Goal: Transaction & Acquisition: Purchase product/service

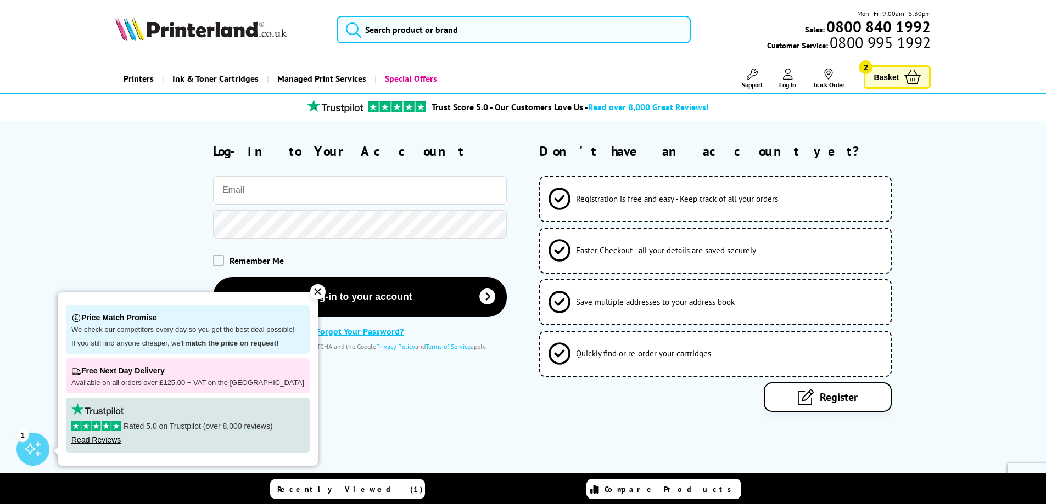
type input "sarah@falconproducts.co.uk"
click at [310, 295] on div "✕" at bounding box center [317, 291] width 15 height 15
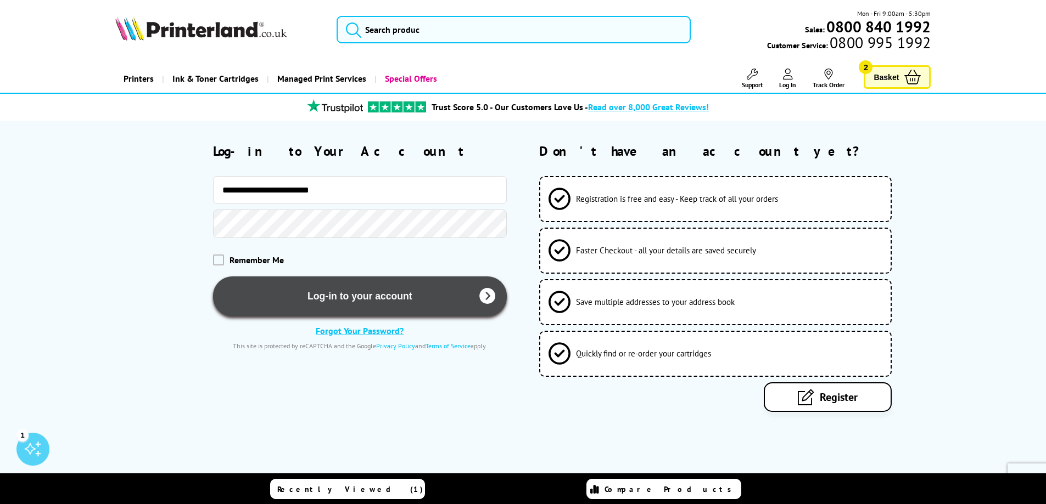
click at [377, 301] on button "Log-in to your account" at bounding box center [360, 297] width 294 height 40
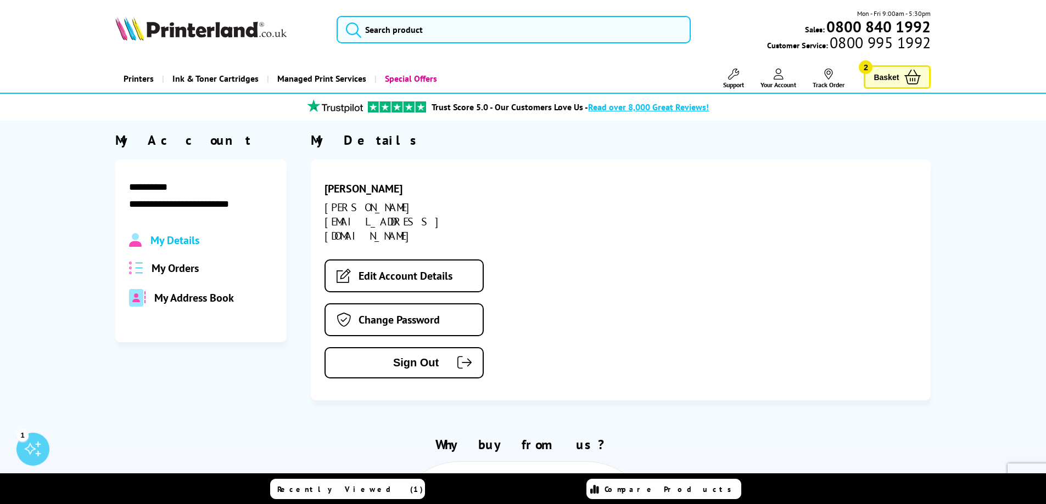
click at [178, 269] on span "My Orders" at bounding box center [174, 268] width 47 height 14
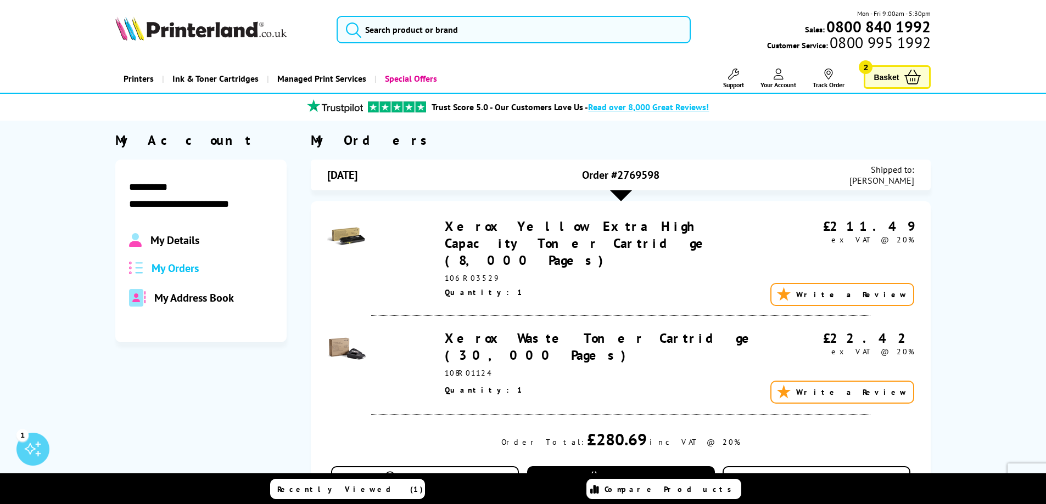
click at [879, 73] on span "Basket" at bounding box center [885, 77] width 25 height 15
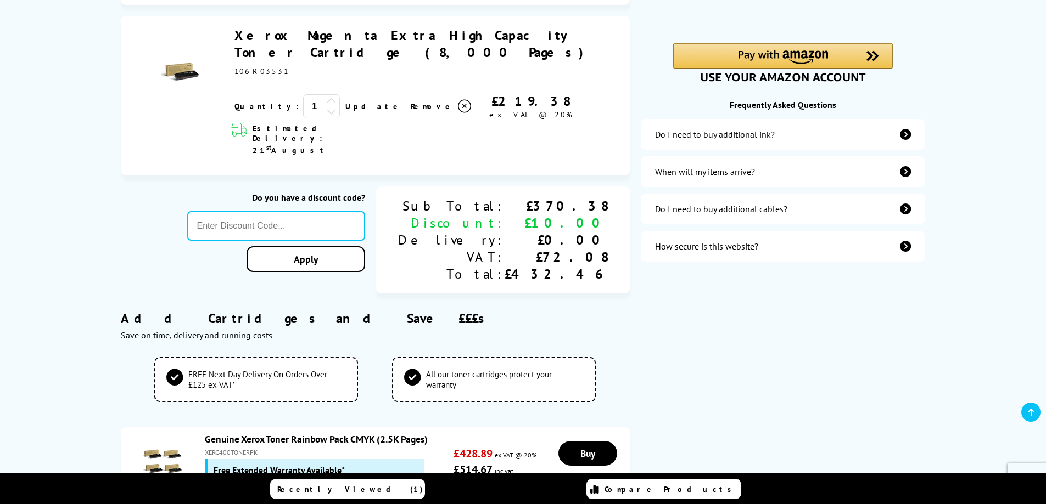
scroll to position [329, 0]
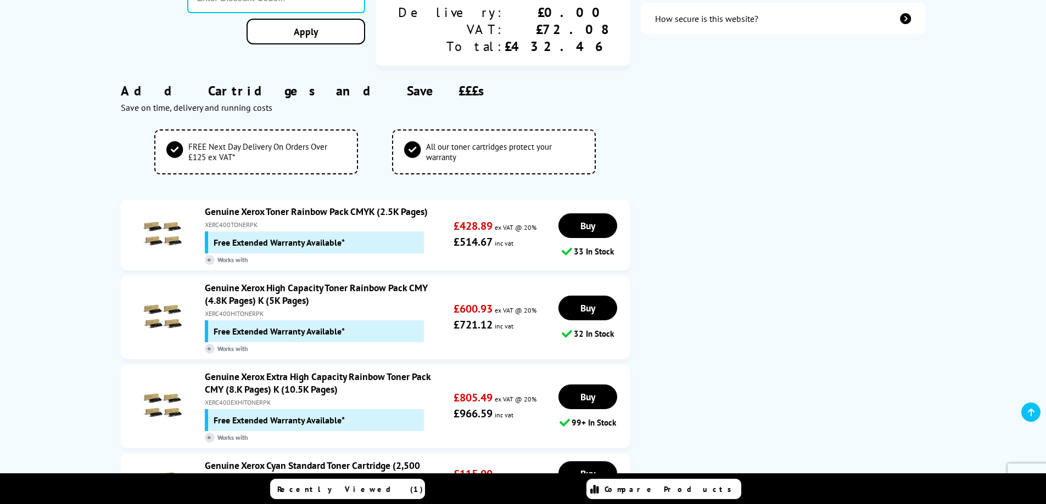
scroll to position [165, 0]
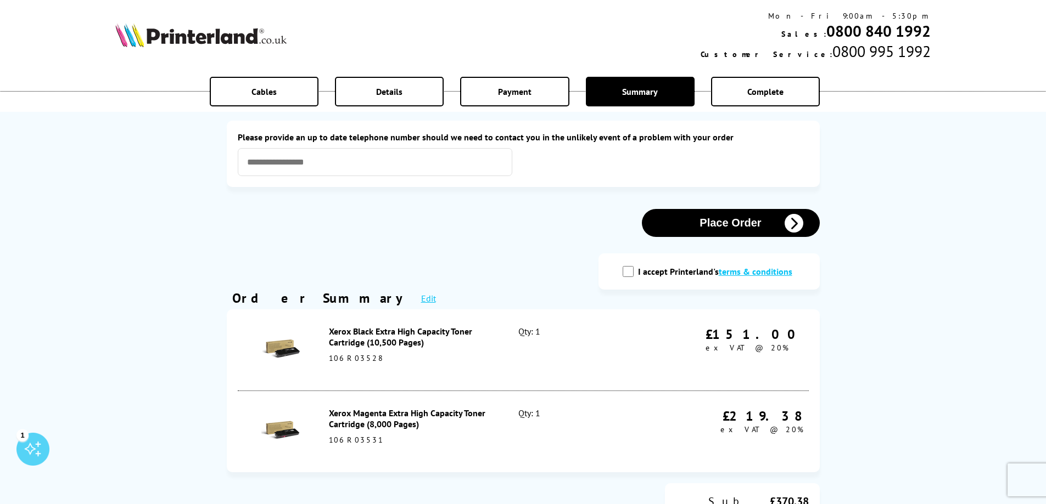
click at [661, 269] on label "I accept Printerland's terms & conditions" at bounding box center [718, 271] width 160 height 11
click at [633, 269] on input "I accept Printerland's terms & conditions" at bounding box center [627, 271] width 11 height 11
checkbox input "true"
click at [735, 224] on button "Place Order" at bounding box center [731, 223] width 178 height 28
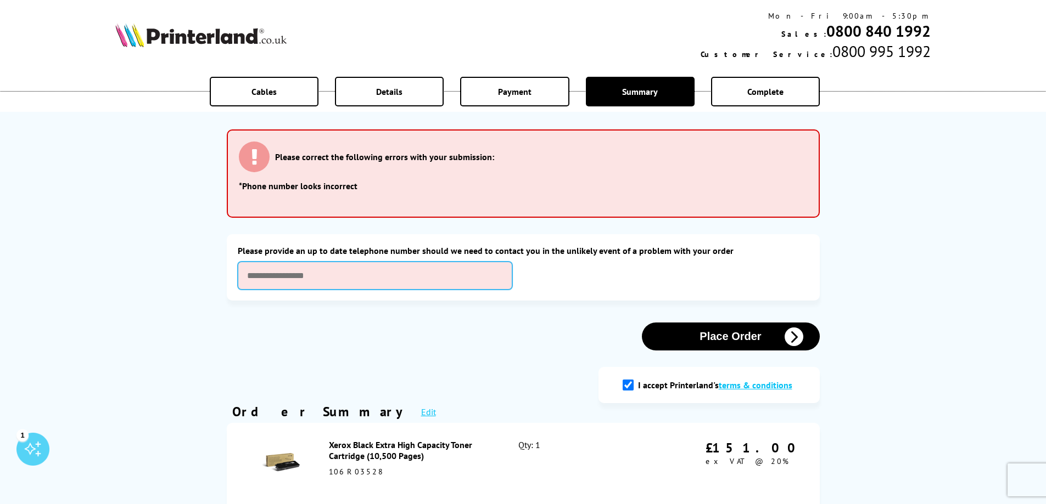
click at [320, 277] on input "text" at bounding box center [375, 276] width 274 height 28
type input "**********"
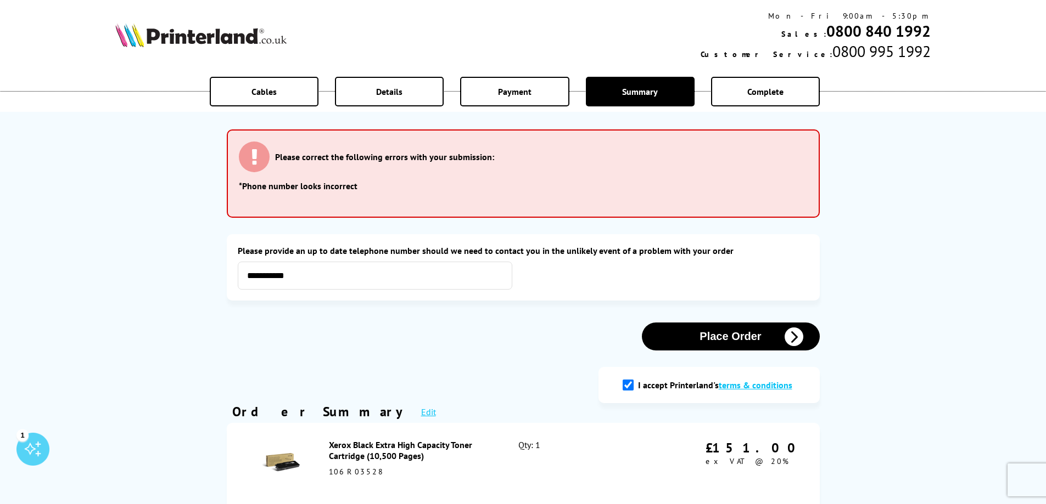
click at [724, 336] on button "Place Order" at bounding box center [731, 337] width 178 height 28
